Goal: Information Seeking & Learning: Learn about a topic

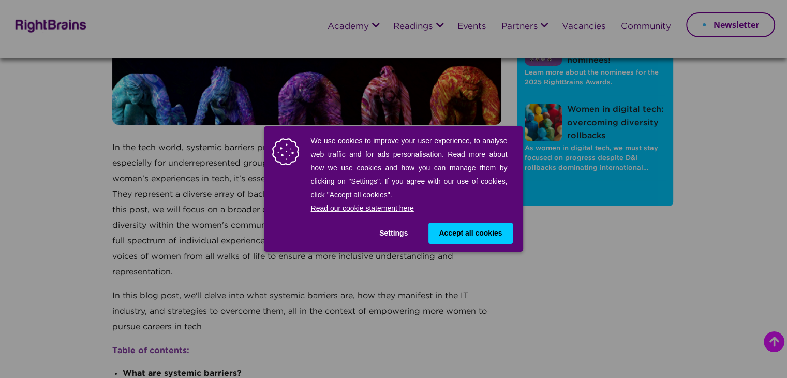
scroll to position [114, 0]
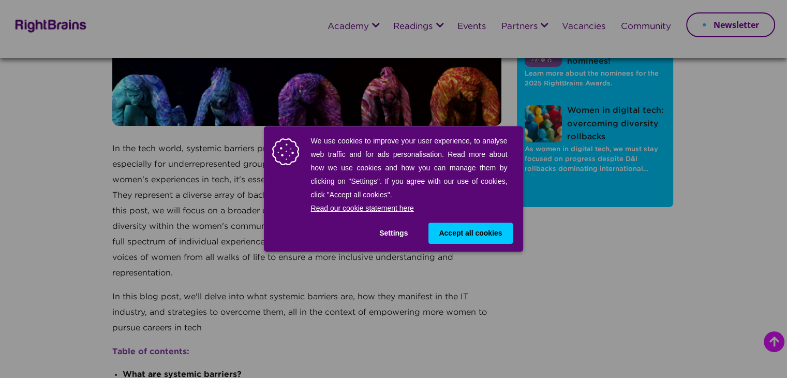
click at [466, 242] on button "Accept all cookies" at bounding box center [470, 232] width 84 height 21
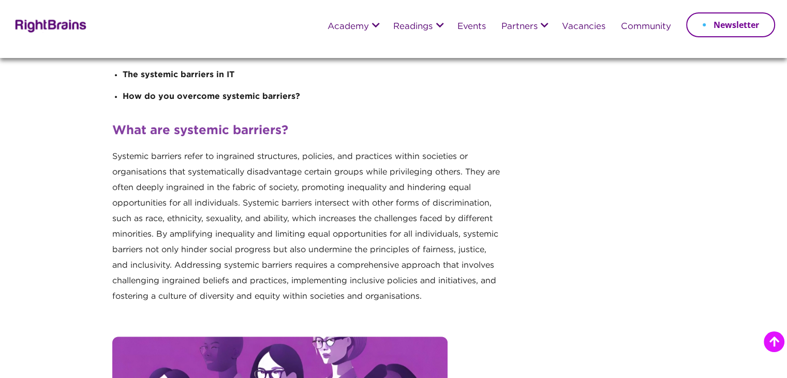
scroll to position [463, 0]
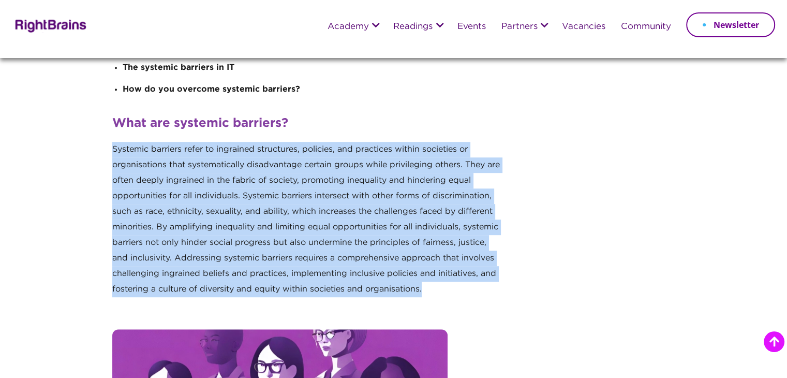
drag, startPoint x: 114, startPoint y: 148, endPoint x: 487, endPoint y: 288, distance: 398.0
click at [487, 288] on p "Systemic barriers refer to ingrained structures, policies, and practices within…" at bounding box center [306, 223] width 389 height 163
copy p "Systemic barriers refer to ingrained structures, policies, and practices within…"
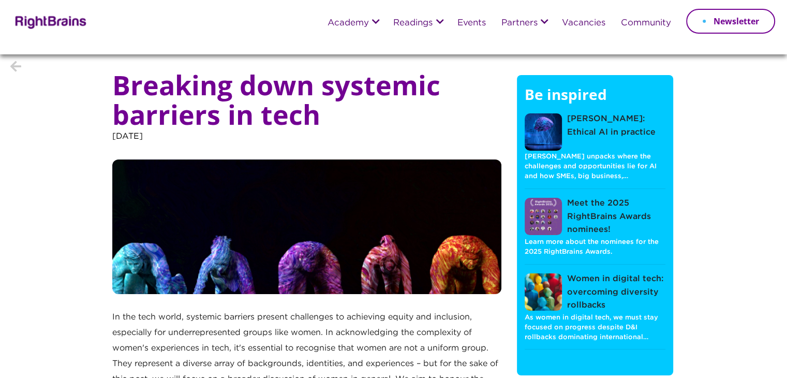
scroll to position [0, 0]
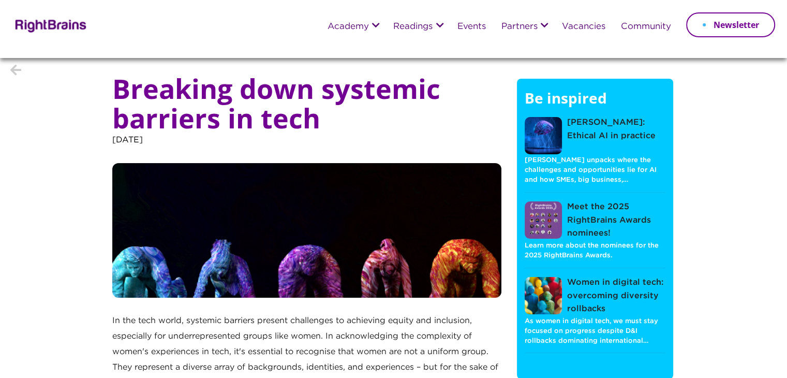
drag, startPoint x: 112, startPoint y: 139, endPoint x: 232, endPoint y: 137, distance: 120.5
click at [232, 137] on p "[DATE]" at bounding box center [306, 147] width 389 height 31
copy p "[DATE]"
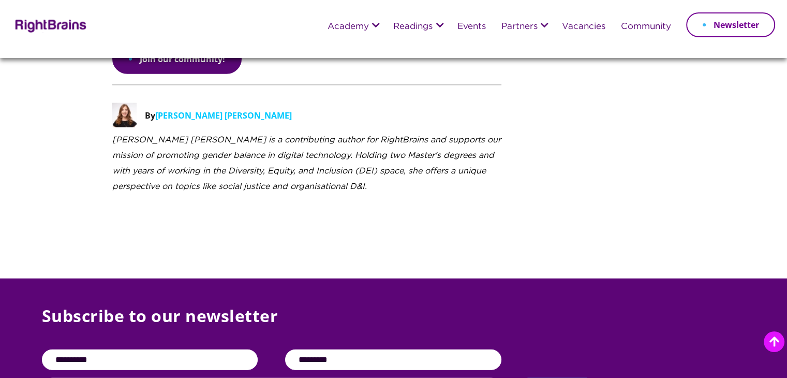
scroll to position [2436, 0]
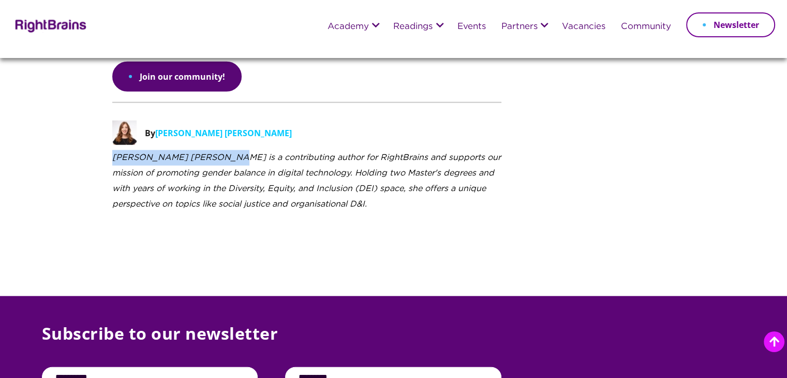
drag, startPoint x: 111, startPoint y: 134, endPoint x: 218, endPoint y: 132, distance: 106.6
copy icon "[PERSON_NAME] [PERSON_NAME]"
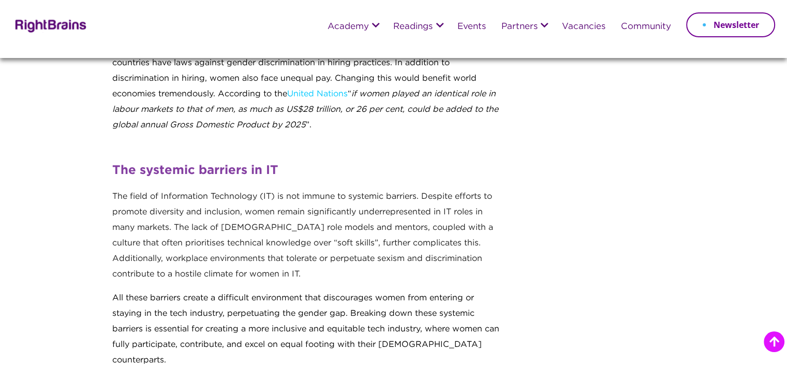
scroll to position [1082, 0]
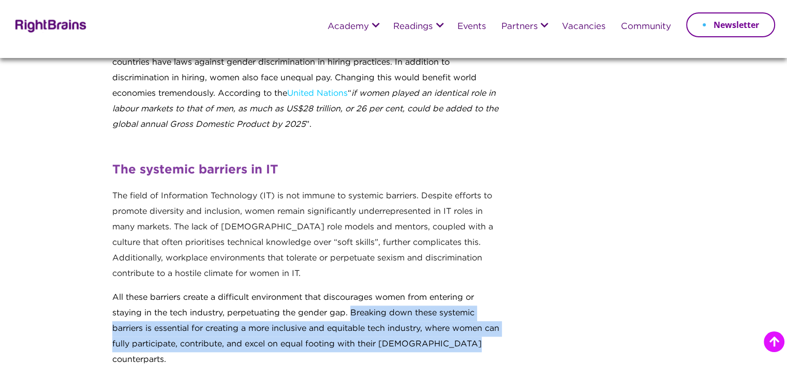
drag, startPoint x: 352, startPoint y: 310, endPoint x: 484, endPoint y: 342, distance: 136.1
click at [484, 342] on div "All these barriers create a difficult environment that discourages women from e…" at bounding box center [306, 329] width 389 height 78
copy span "Breaking down these systemic barriers is essential for creating a more inclusiv…"
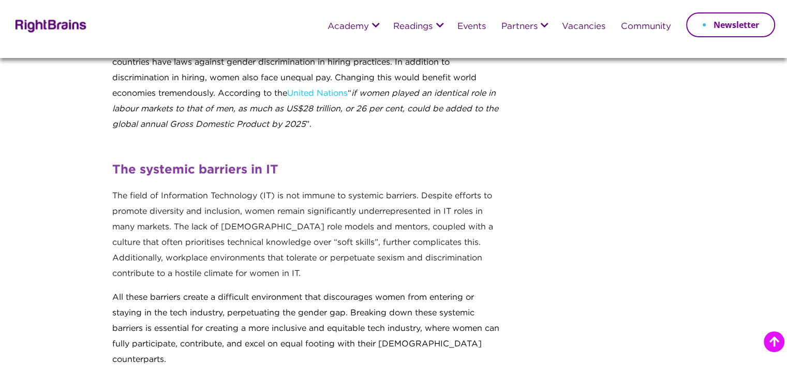
click at [595, 167] on div "Be inspired [PERSON_NAME]: Ethical AI in practice [PERSON_NAME] unpacks where t…" at bounding box center [624, 283] width 231 height 2700
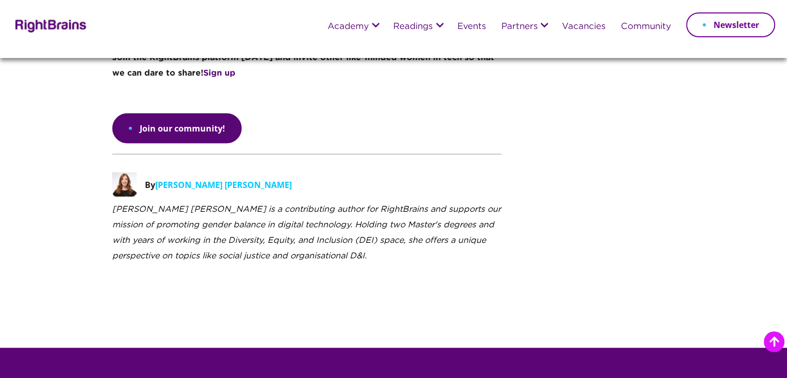
scroll to position [2383, 0]
